Goal: Task Accomplishment & Management: Complete application form

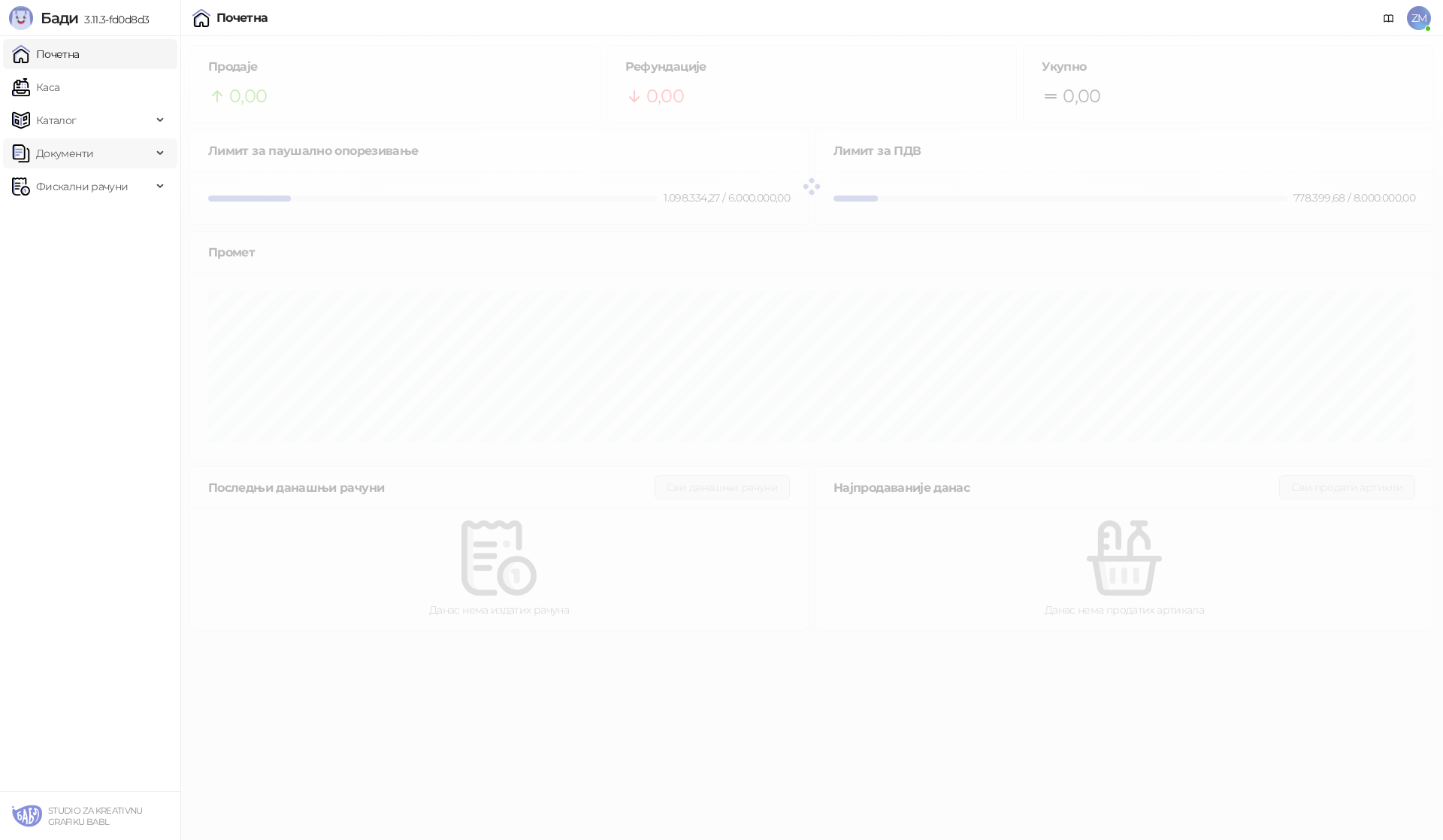
click at [74, 155] on span "Документи" at bounding box center [64, 154] width 57 height 30
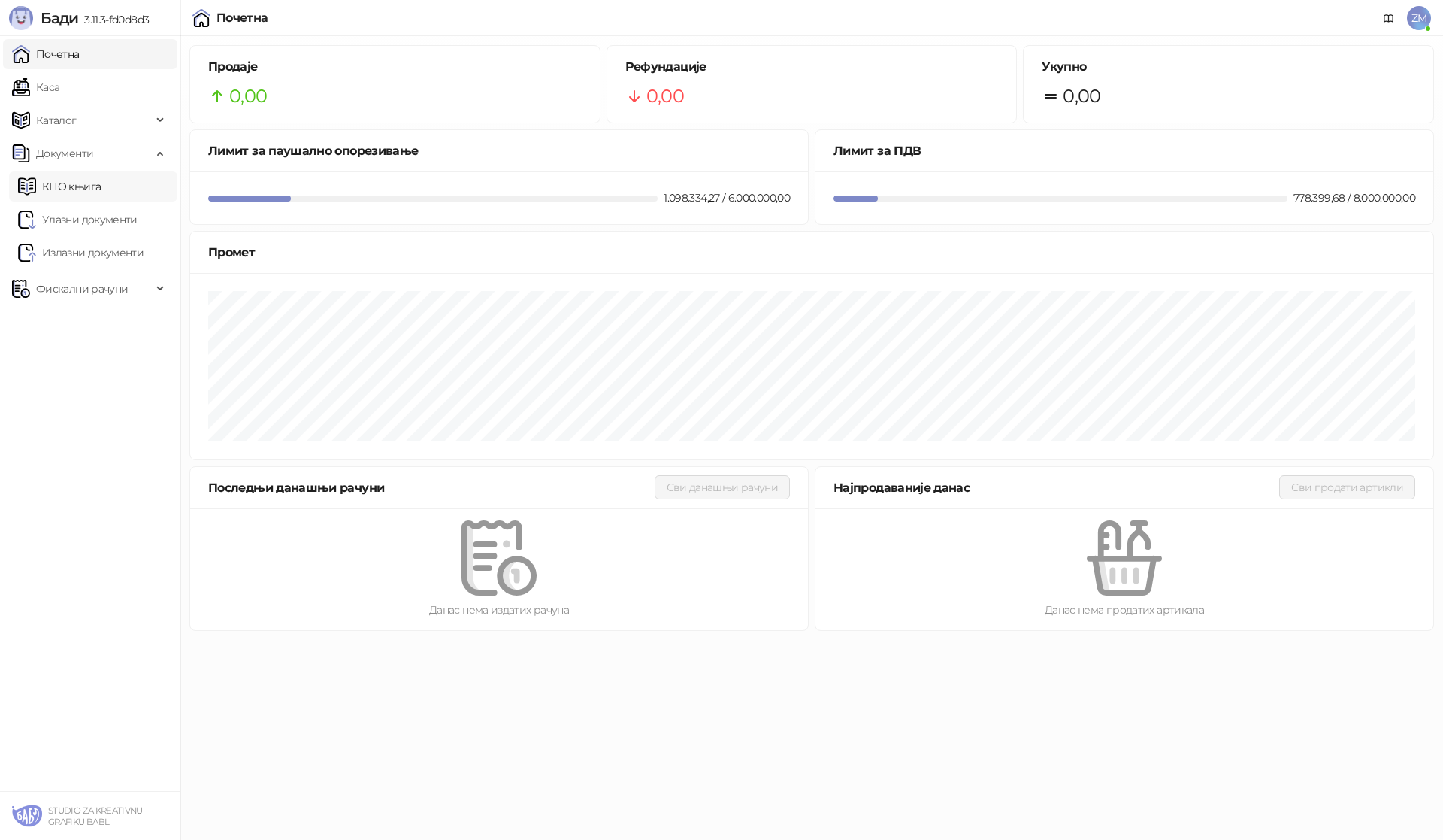
click at [75, 189] on link "КПО књига" at bounding box center [59, 187] width 82 height 30
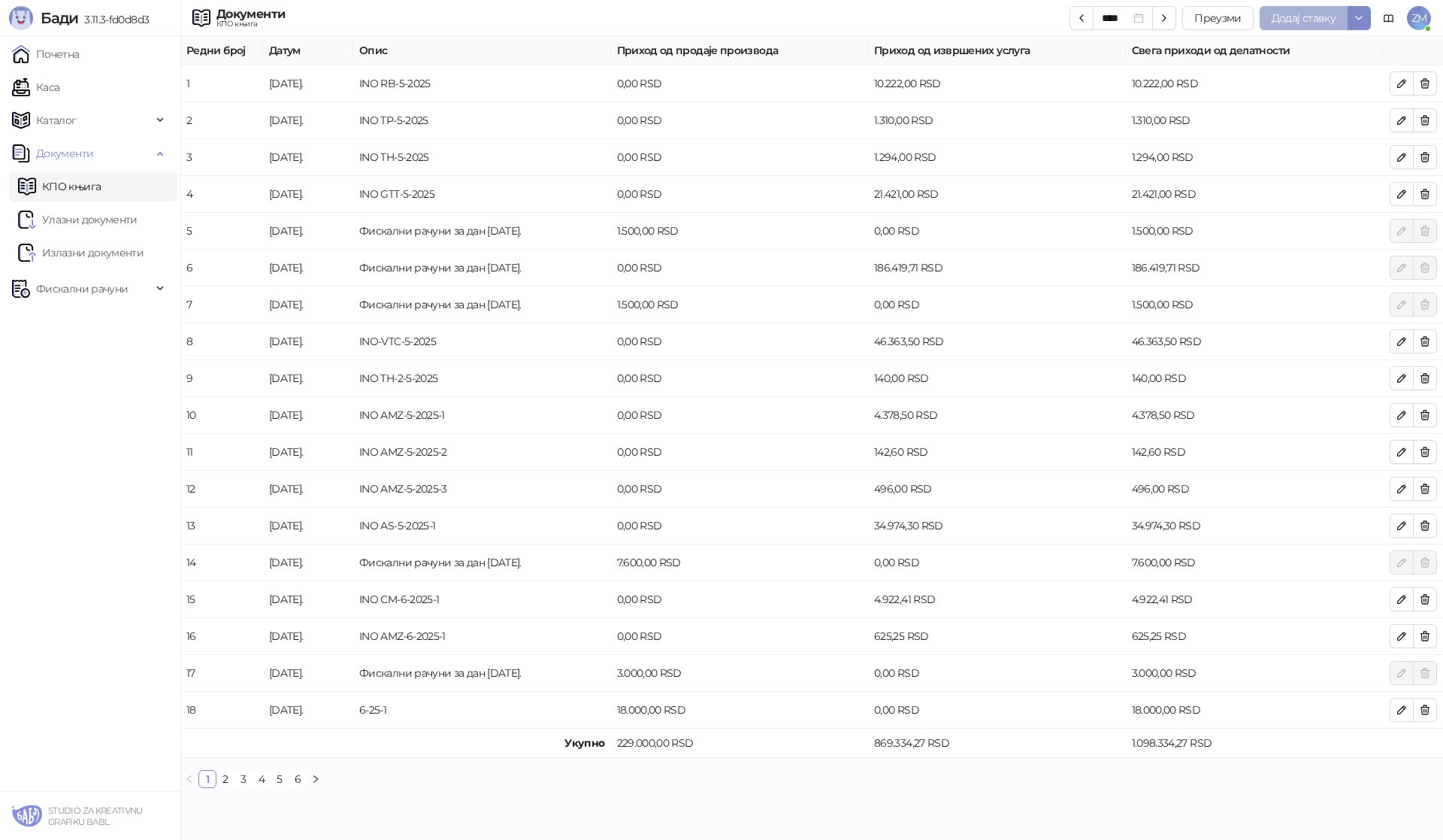
click at [1306, 17] on span "Додај ставку" at bounding box center [1304, 18] width 64 height 13
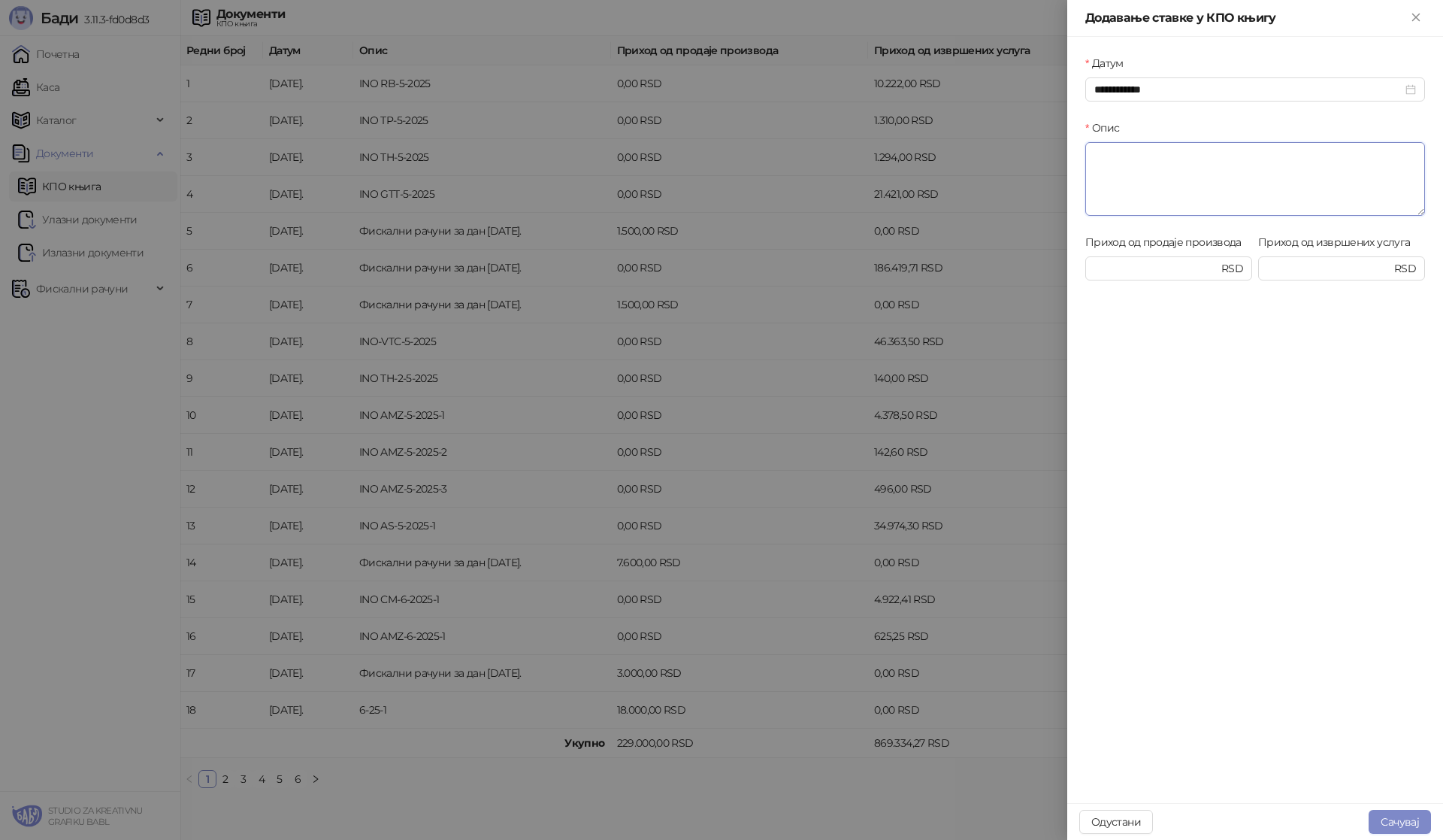
click at [1139, 151] on textarea "Опис" at bounding box center [1255, 179] width 339 height 74
click at [1308, 268] on input "Приход од извршених услуга" at bounding box center [1329, 267] width 124 height 16
click at [1150, 177] on textarea "Опис" at bounding box center [1255, 179] width 339 height 74
paste textarea "**********"
type textarea "**********"
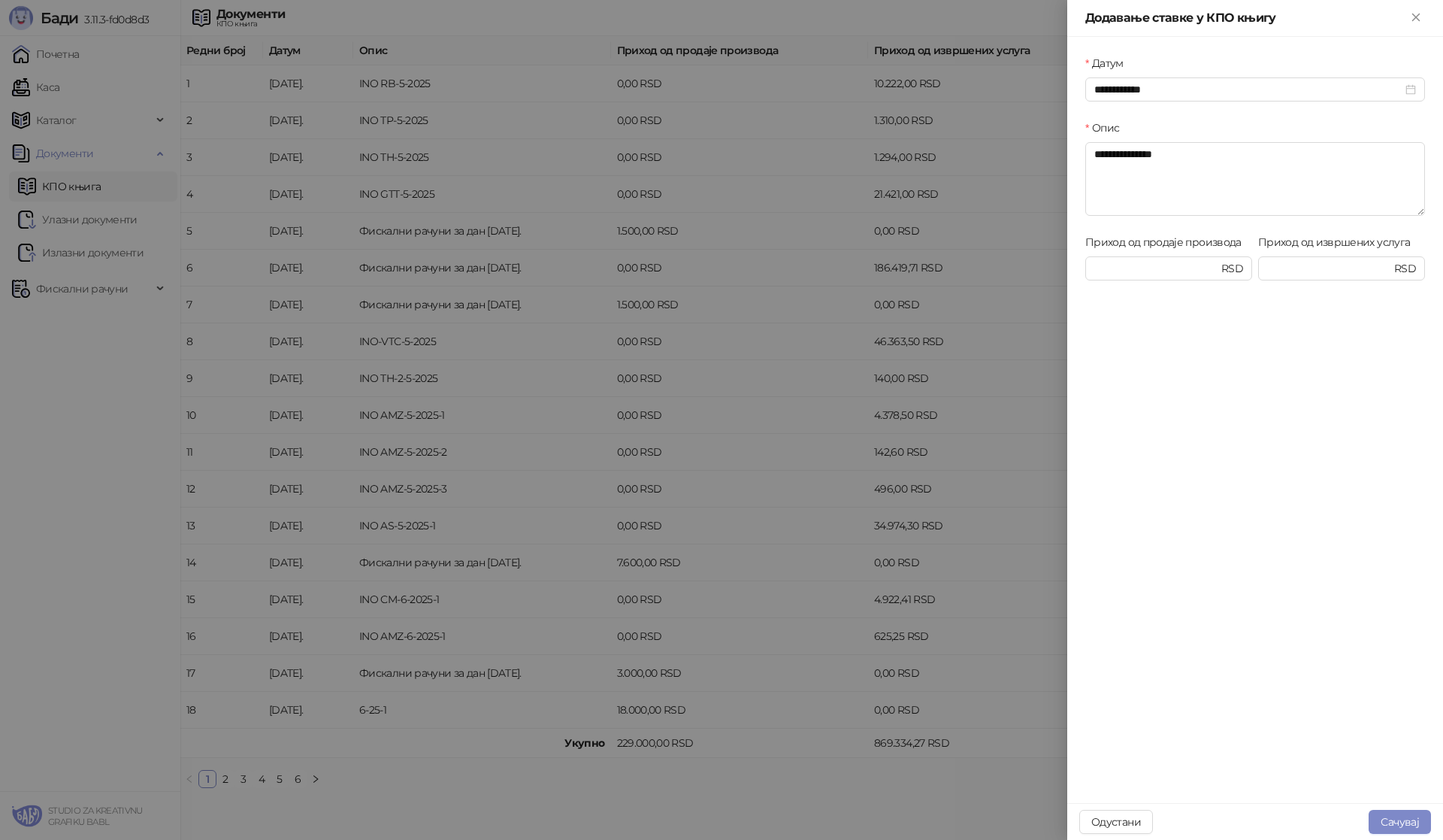
click at [1315, 286] on div "Приход од извршених услуга RSD" at bounding box center [1342, 266] width 173 height 64
click at [1310, 274] on input "Приход од извршених услуга" at bounding box center [1329, 267] width 124 height 16
click at [1308, 270] on input "Приход од извршених услуга" at bounding box center [1329, 267] width 124 height 16
type input "********"
click at [1394, 822] on button "Сачувај" at bounding box center [1400, 821] width 63 height 24
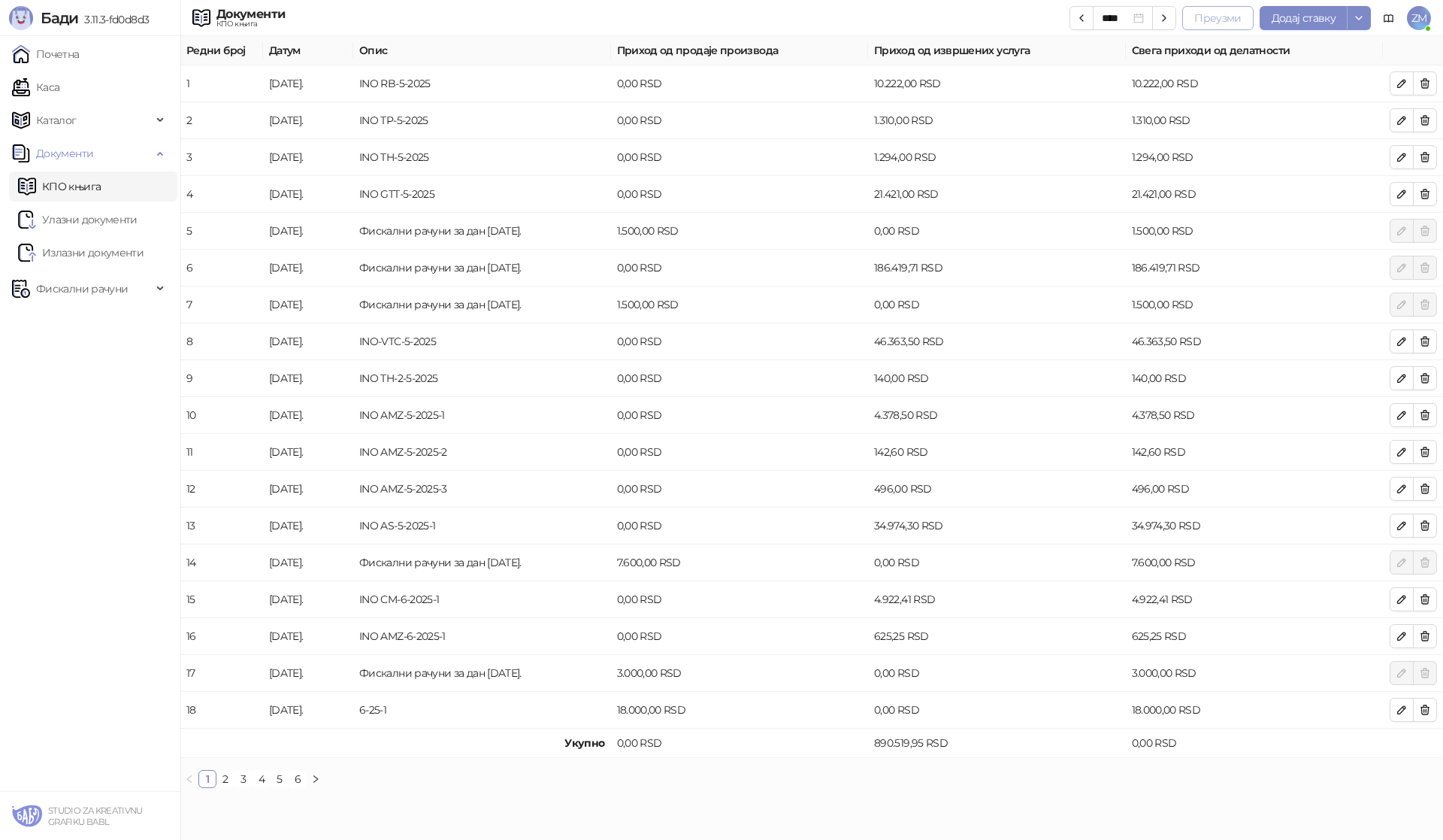
drag, startPoint x: 8, startPoint y: 1, endPoint x: 1201, endPoint y: 24, distance: 1193.2
click at [1199, 24] on button "Преузми" at bounding box center [1217, 17] width 71 height 24
click at [296, 780] on link "6" at bounding box center [297, 778] width 16 height 16
